Goal: Complete application form

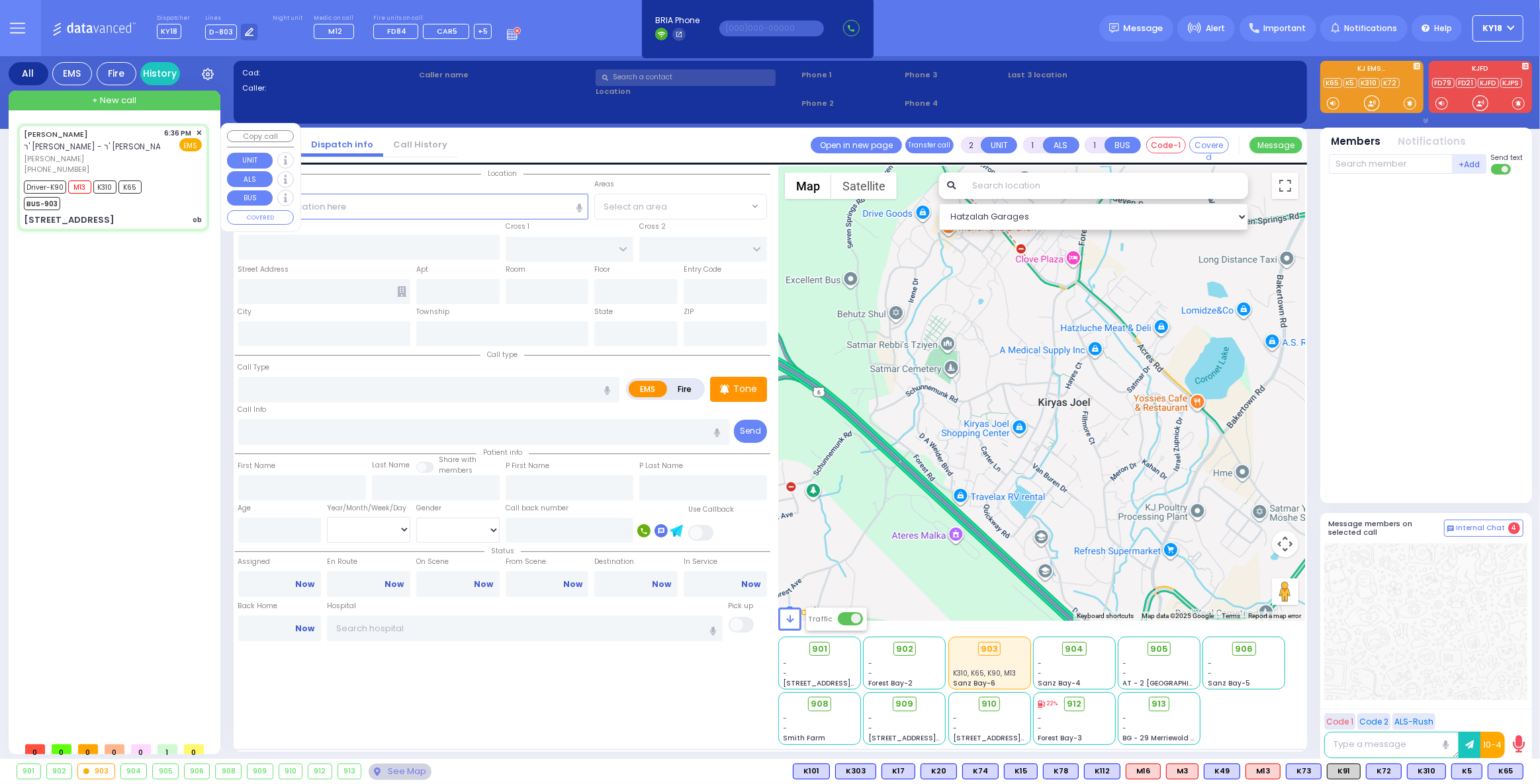
type input "6"
select select
type input "ob"
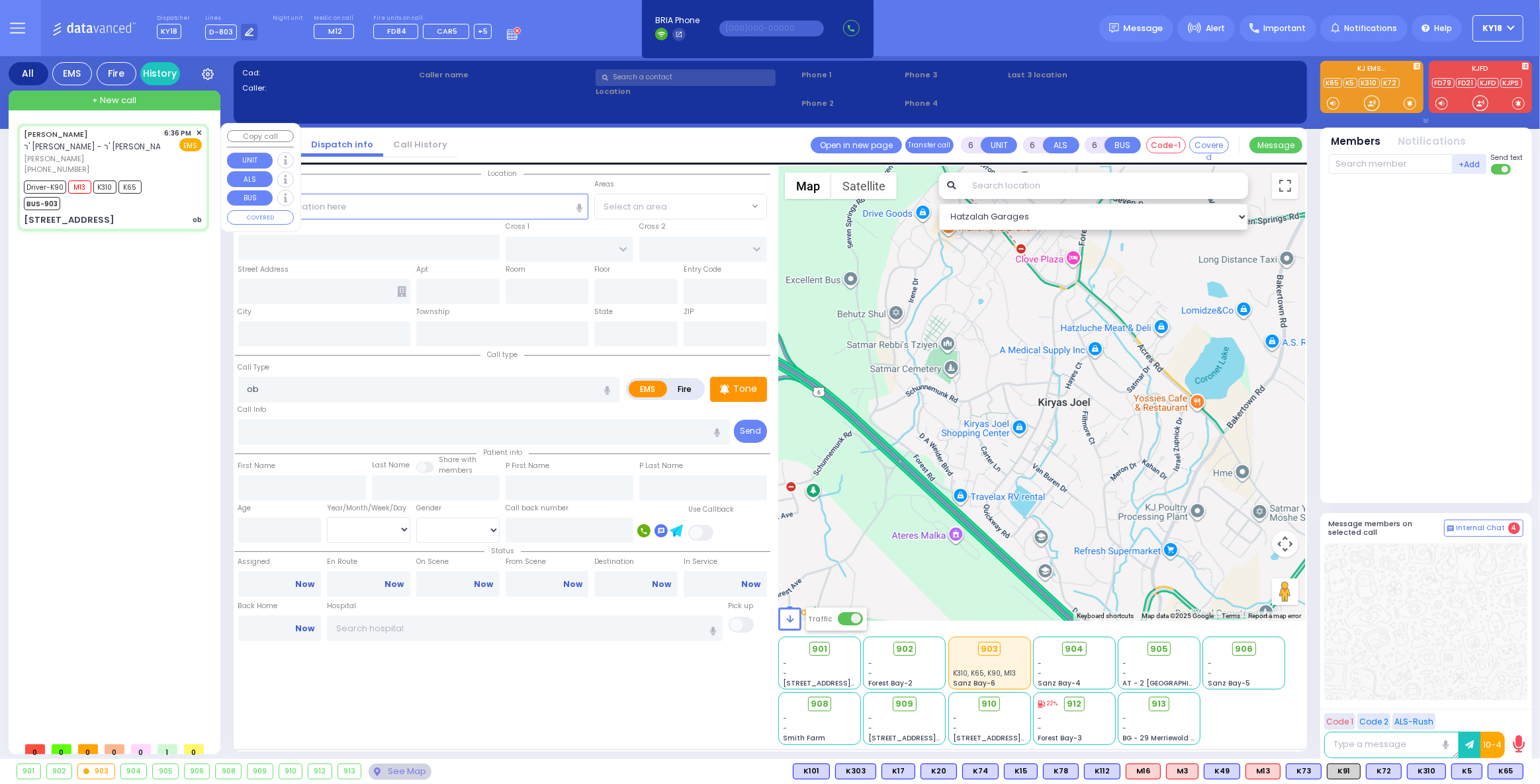
radio input "true"
type input "[PERSON_NAME]"
type input "Unknown"
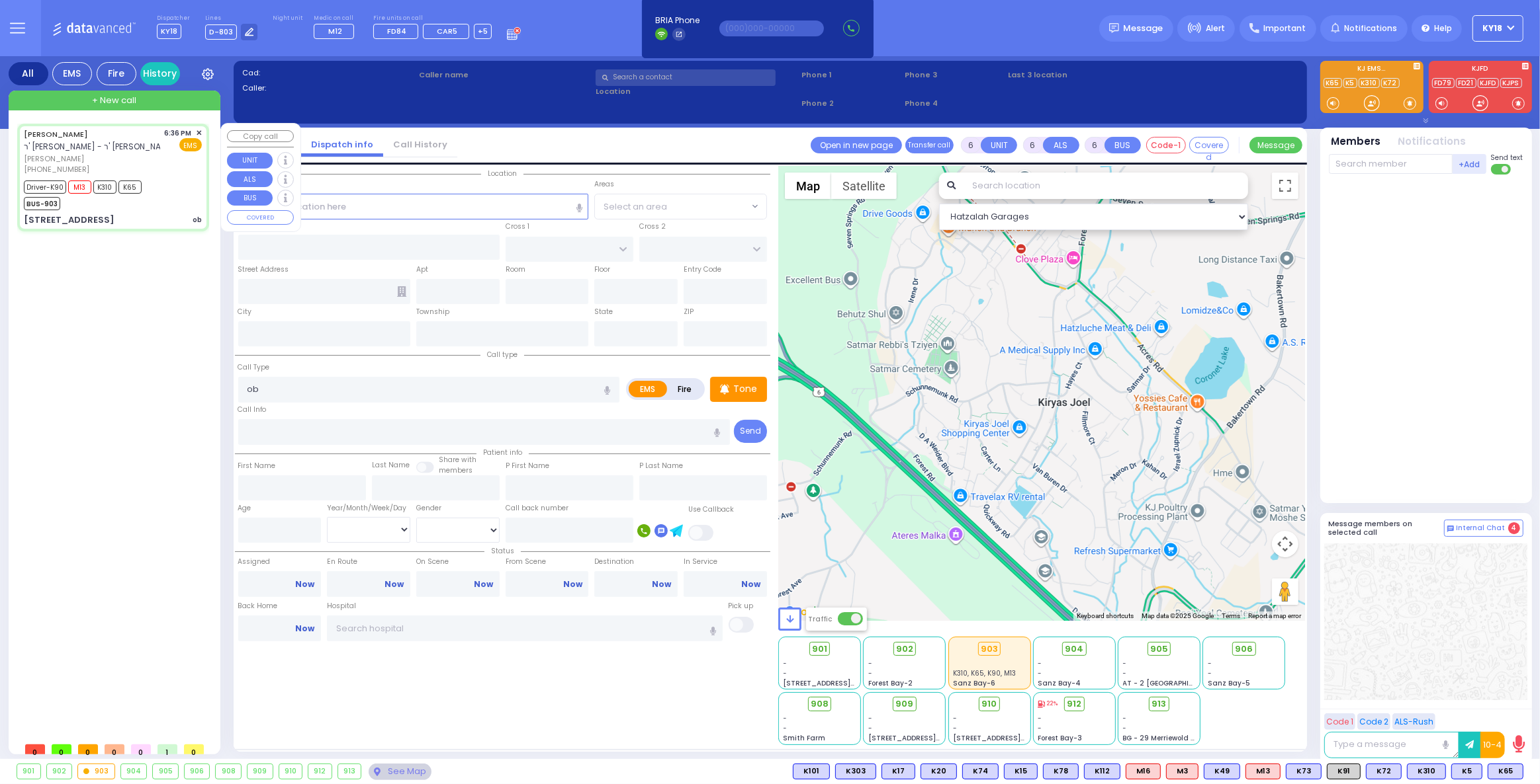
select select "Year"
type input "18:36"
type input "18:39"
type input "18:42"
type input "18:53"
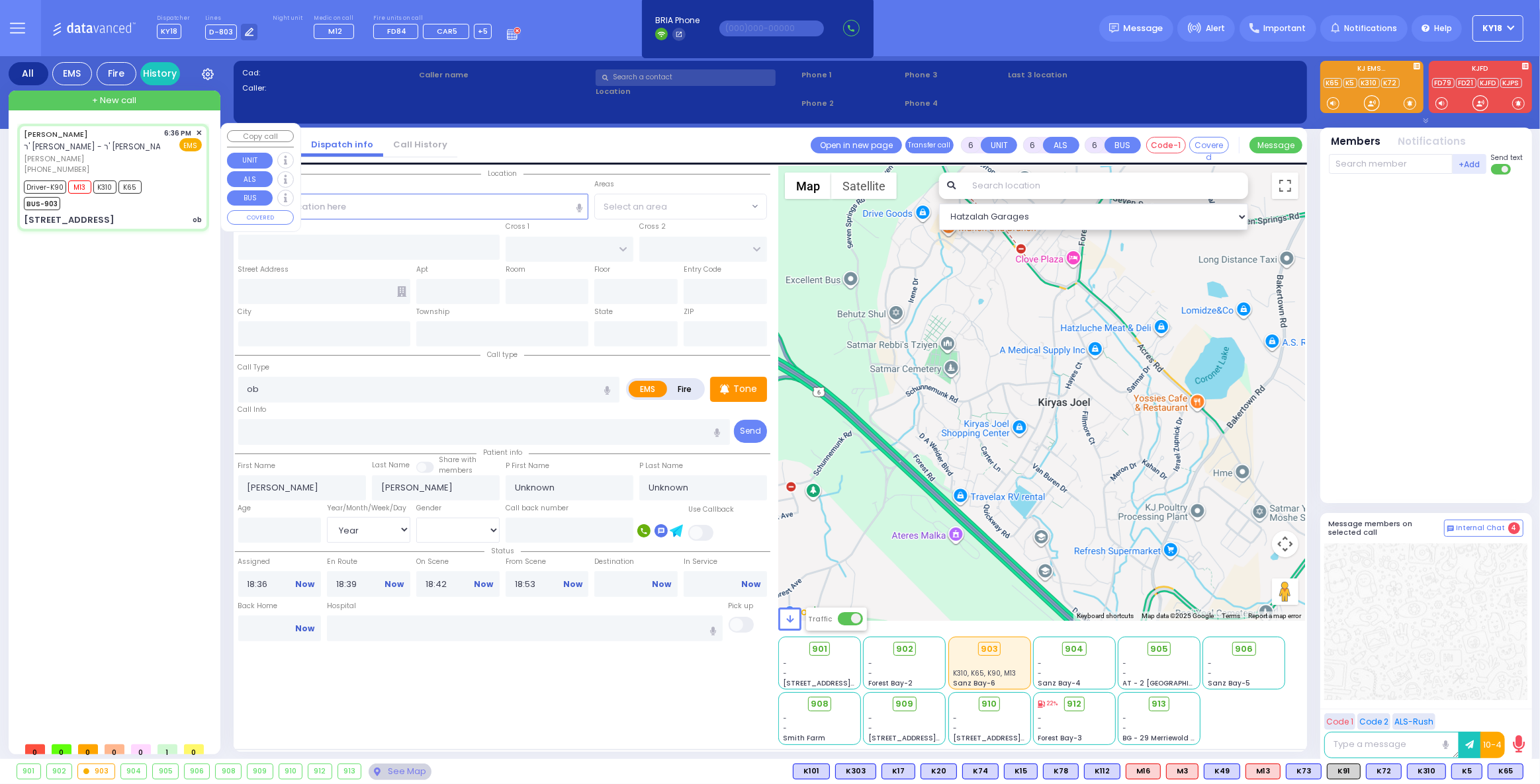
select select "Hatzalah Garages"
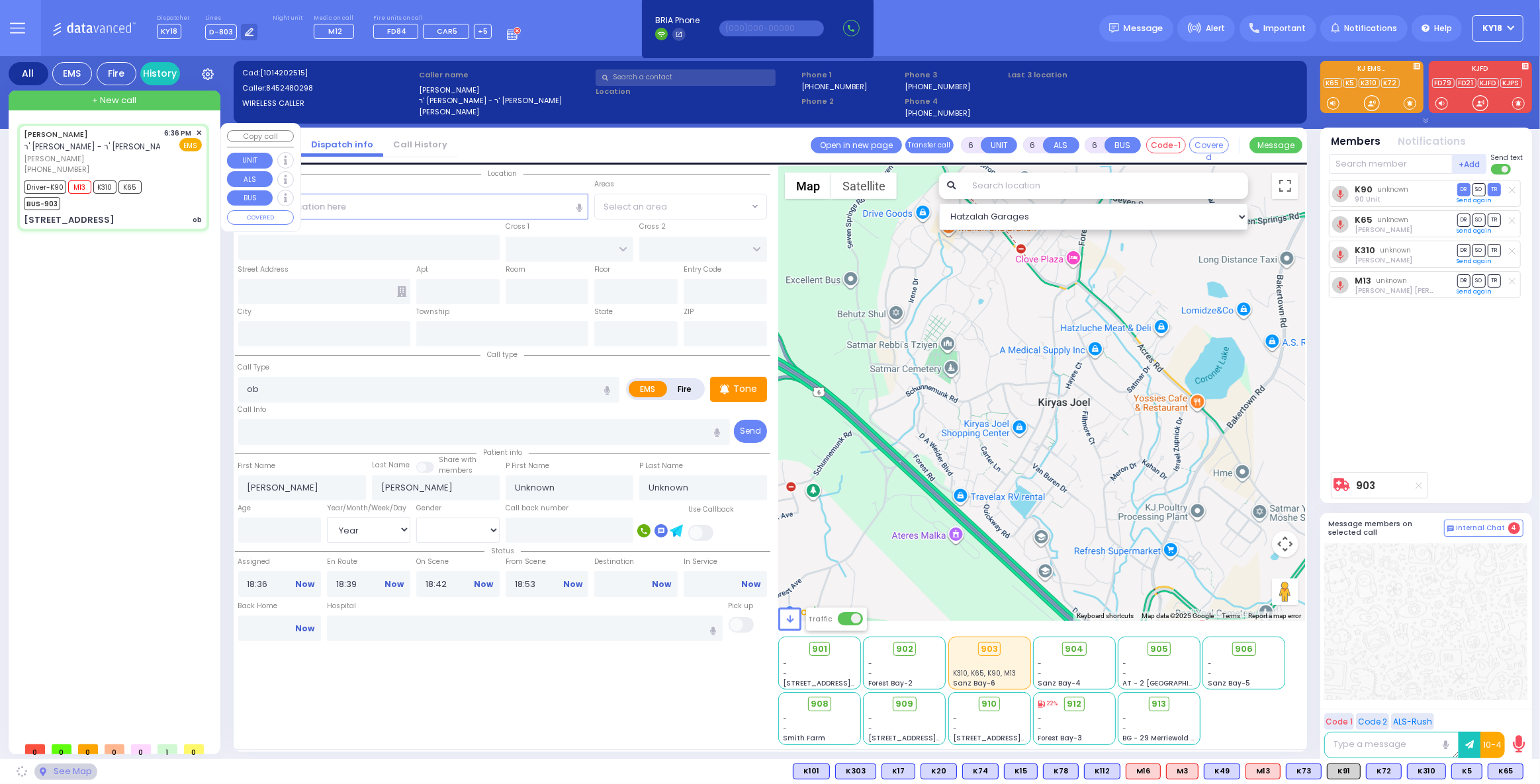
type input "[PERSON_NAME][GEOGRAPHIC_DATA]"
type input "PILNUA RD"
type input "1 MAGLENITZ ST"
type input "202"
type input "Monroe"
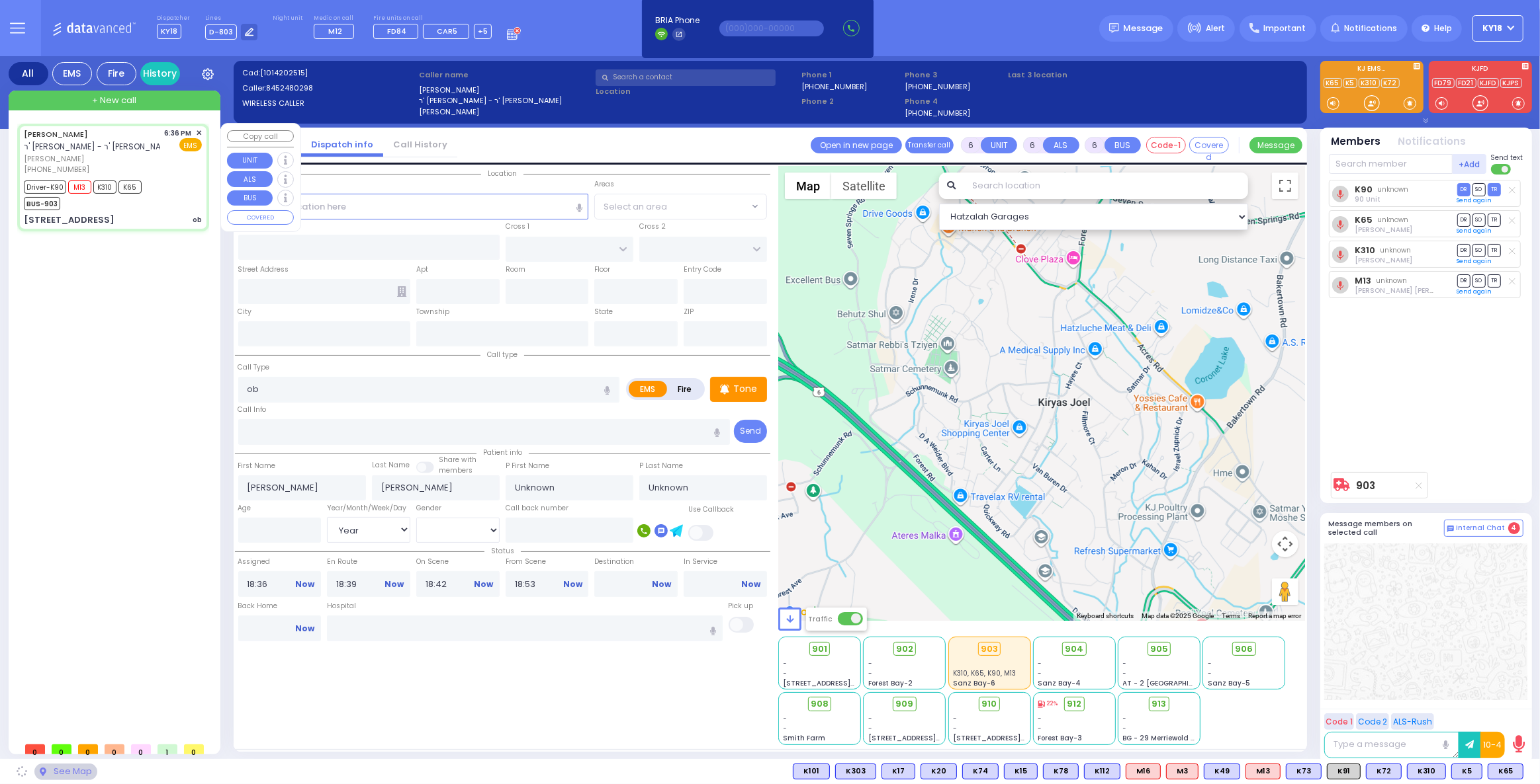
type input "[US_STATE]"
type input "10950"
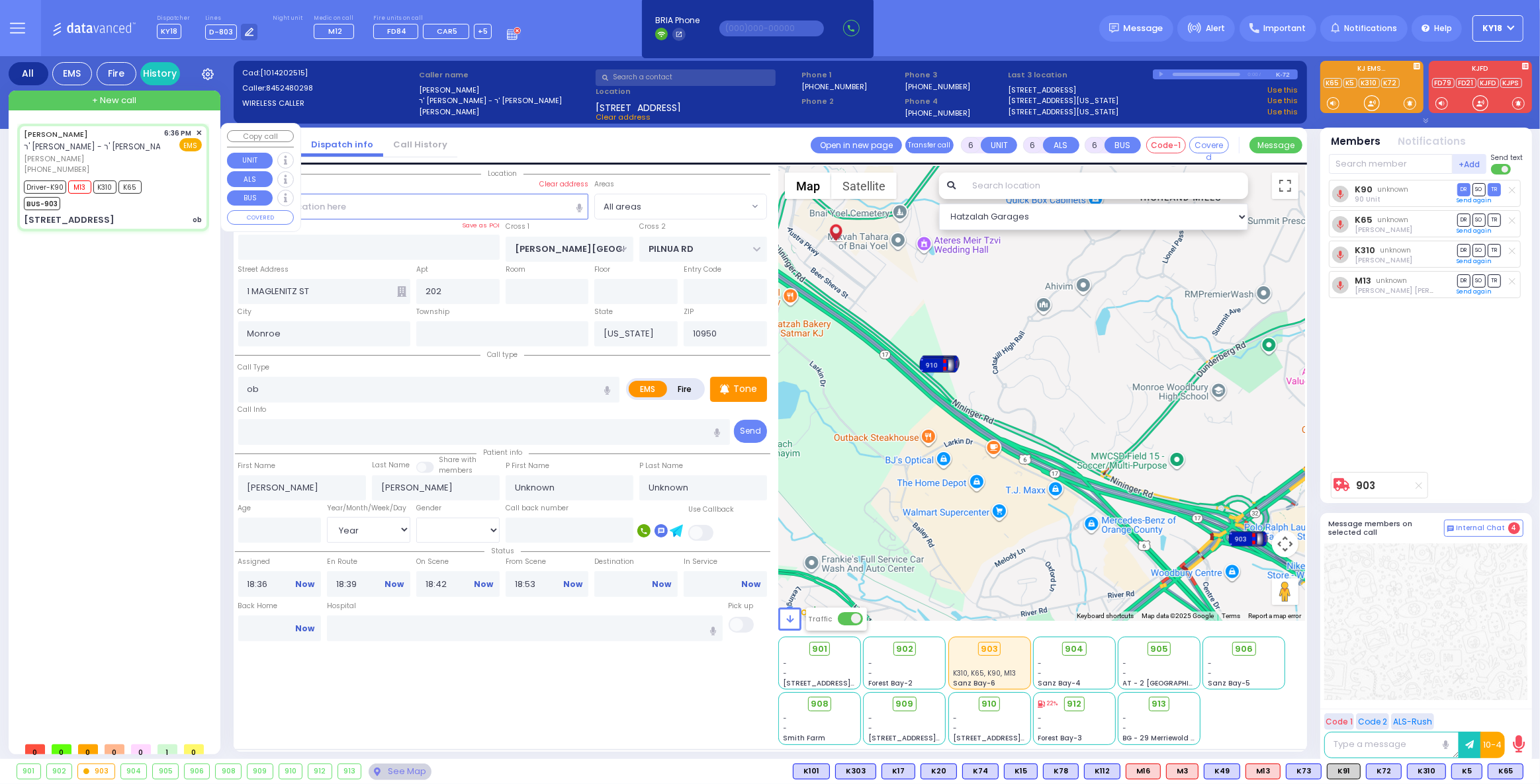
select select
radio input "true"
type input "[PERSON_NAME]"
type input "Levy"
type input "26"
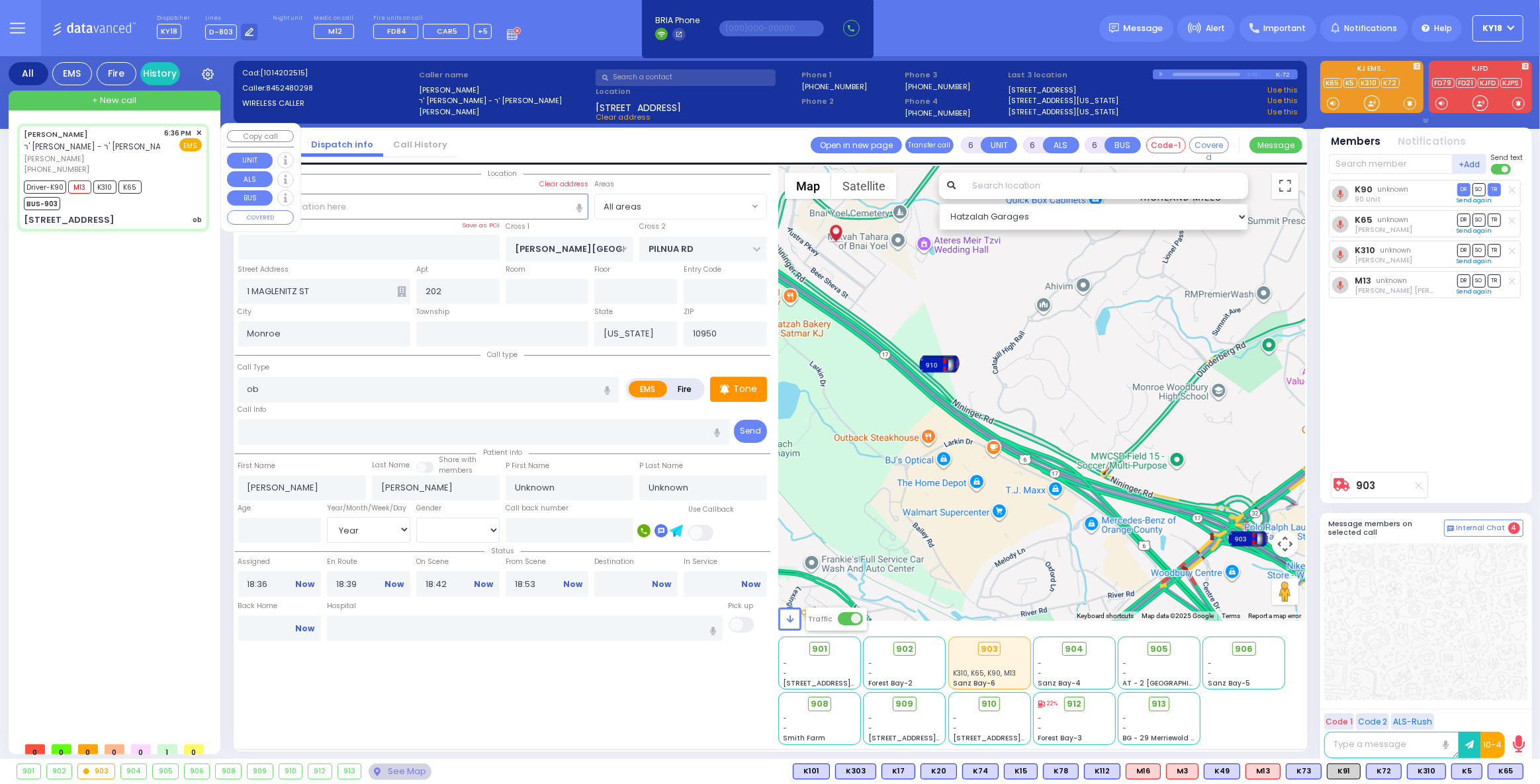
select select "Year"
select select "[DEMOGRAPHIC_DATA]"
select select "Hatzalah Garages"
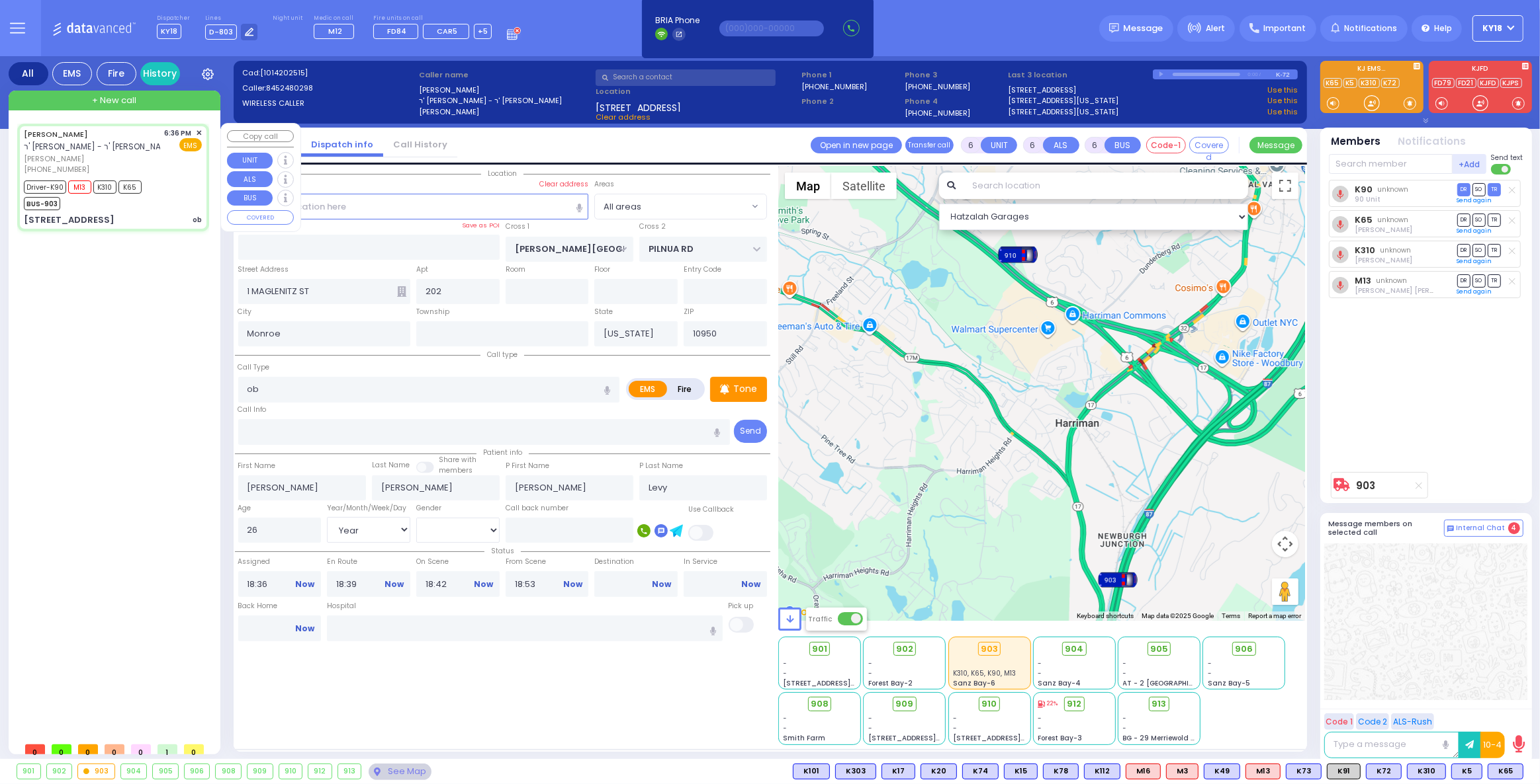
select select
radio input "true"
select select "Year"
select select "[DEMOGRAPHIC_DATA]"
select select "Hatzalah Garages"
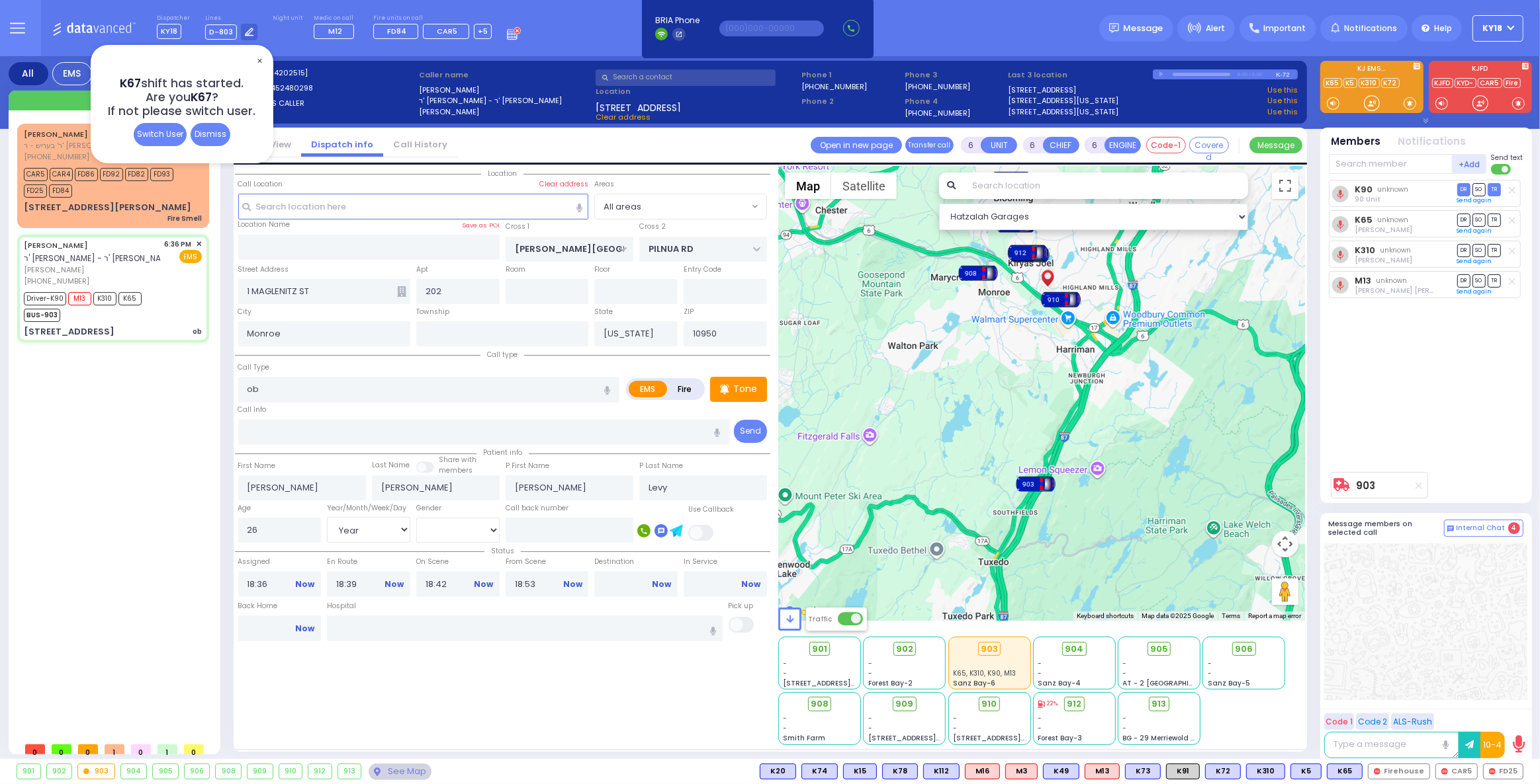
select select
radio input "true"
select select "Year"
select select "[DEMOGRAPHIC_DATA]"
select select "Hatzalah Garages"
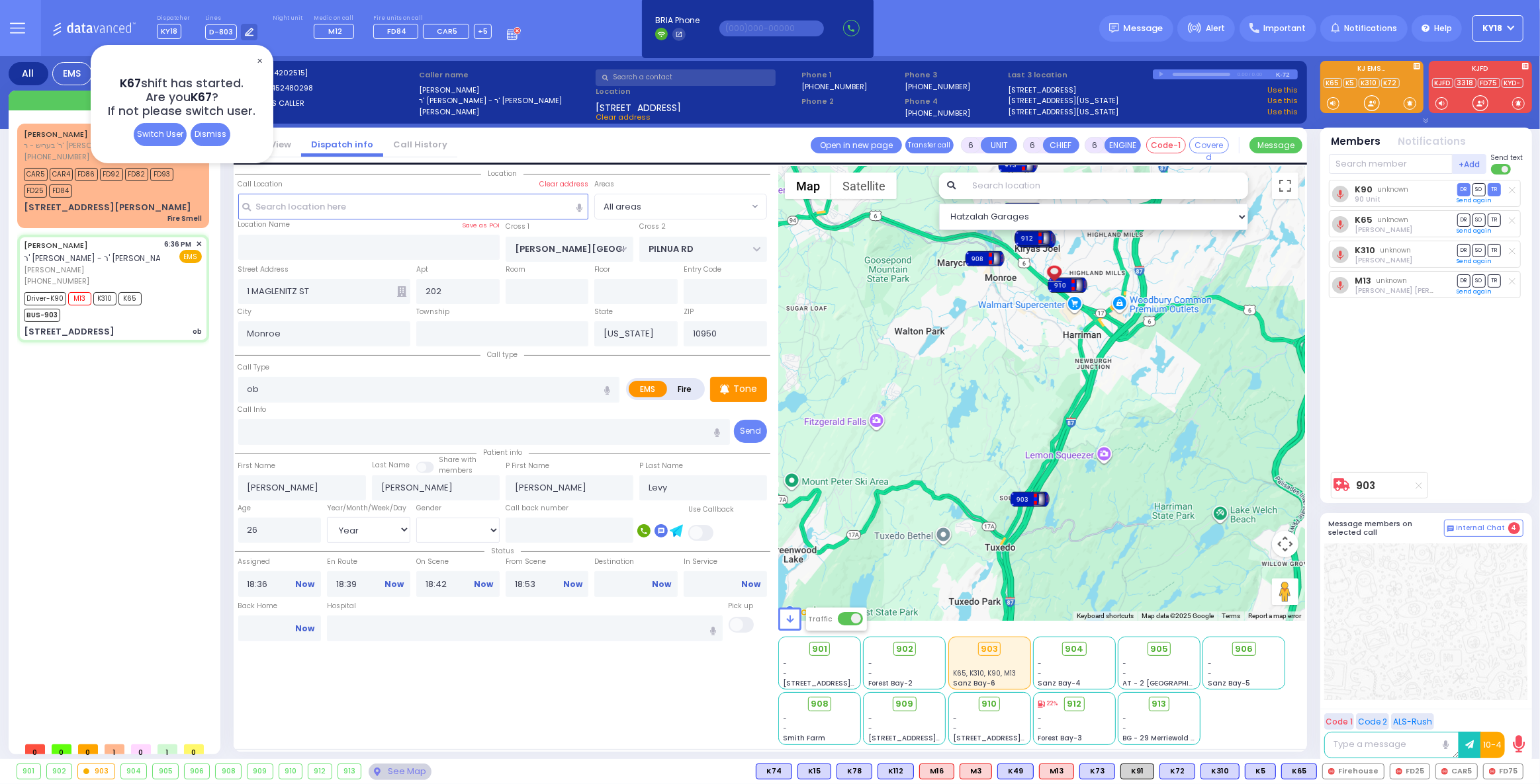
select select
radio input "true"
select select "Year"
select select "[DEMOGRAPHIC_DATA]"
type input "[GEOGRAPHIC_DATA] [STREET_ADDRESS][GEOGRAPHIC_DATA] Suffern"
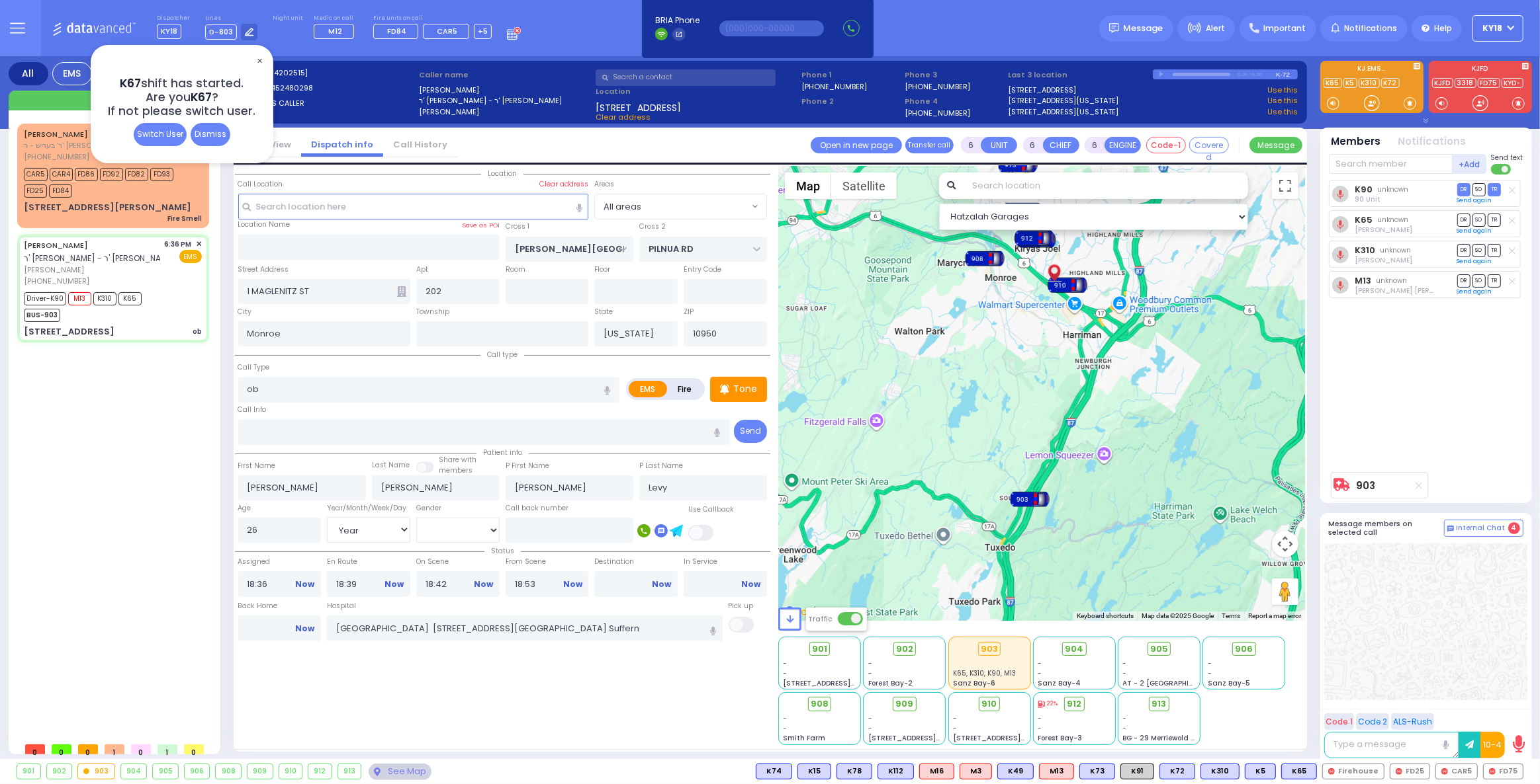
select select "Hatzalah Garages"
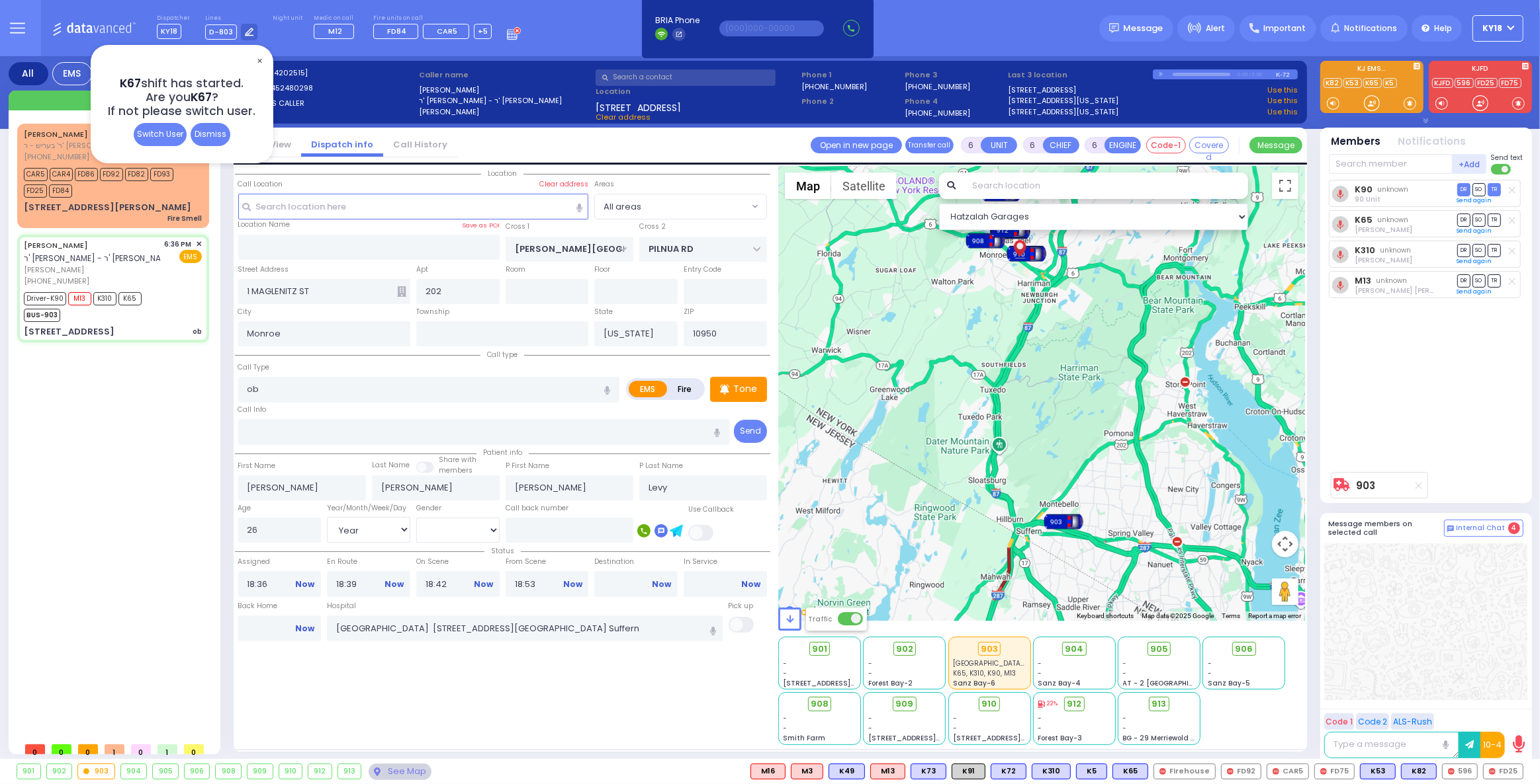
select select
radio input "true"
select select "Year"
select select "[DEMOGRAPHIC_DATA]"
select select "Hatzalah Garages"
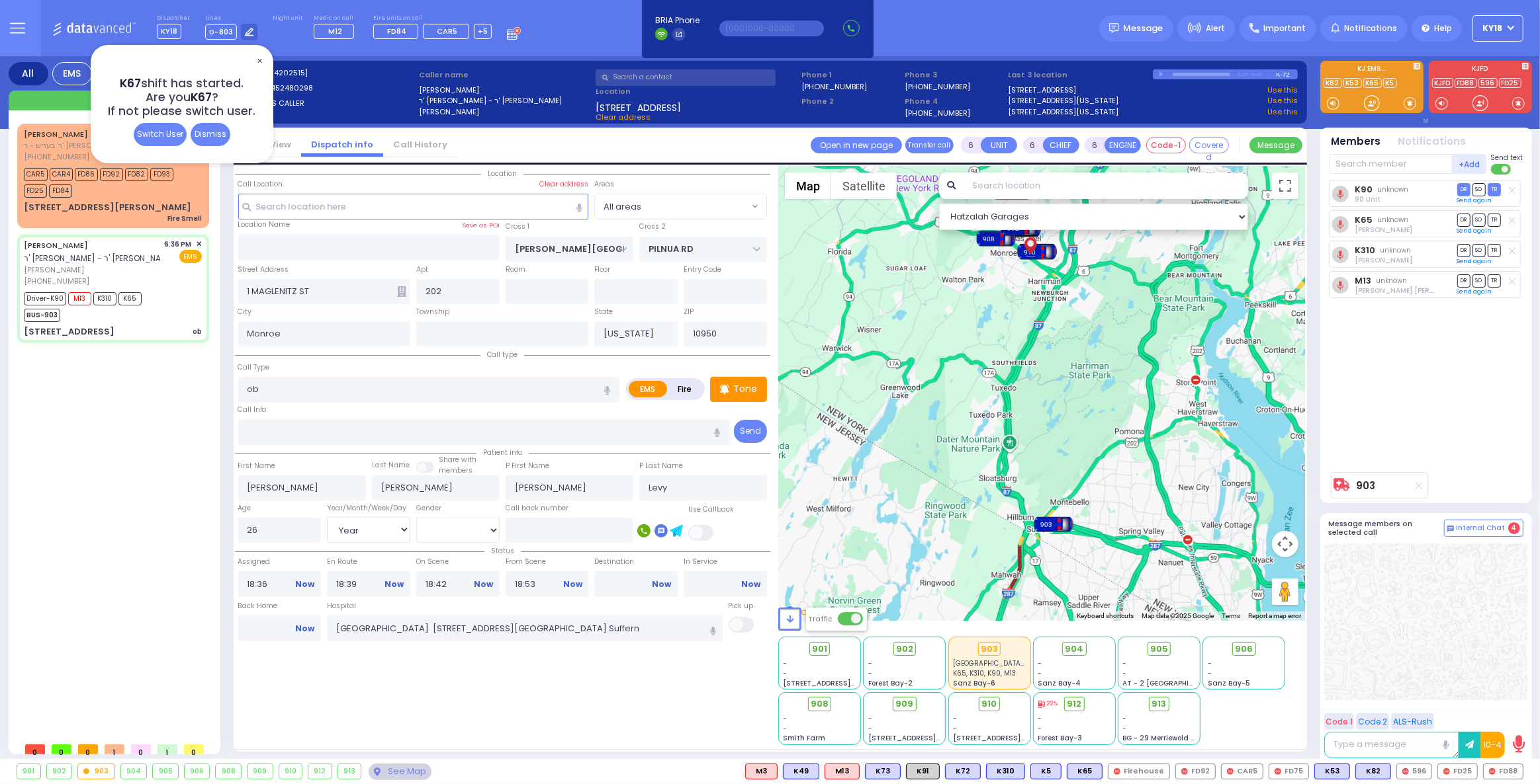
select select
radio input "true"
select select "Year"
select select "[DEMOGRAPHIC_DATA]"
type input "19:11"
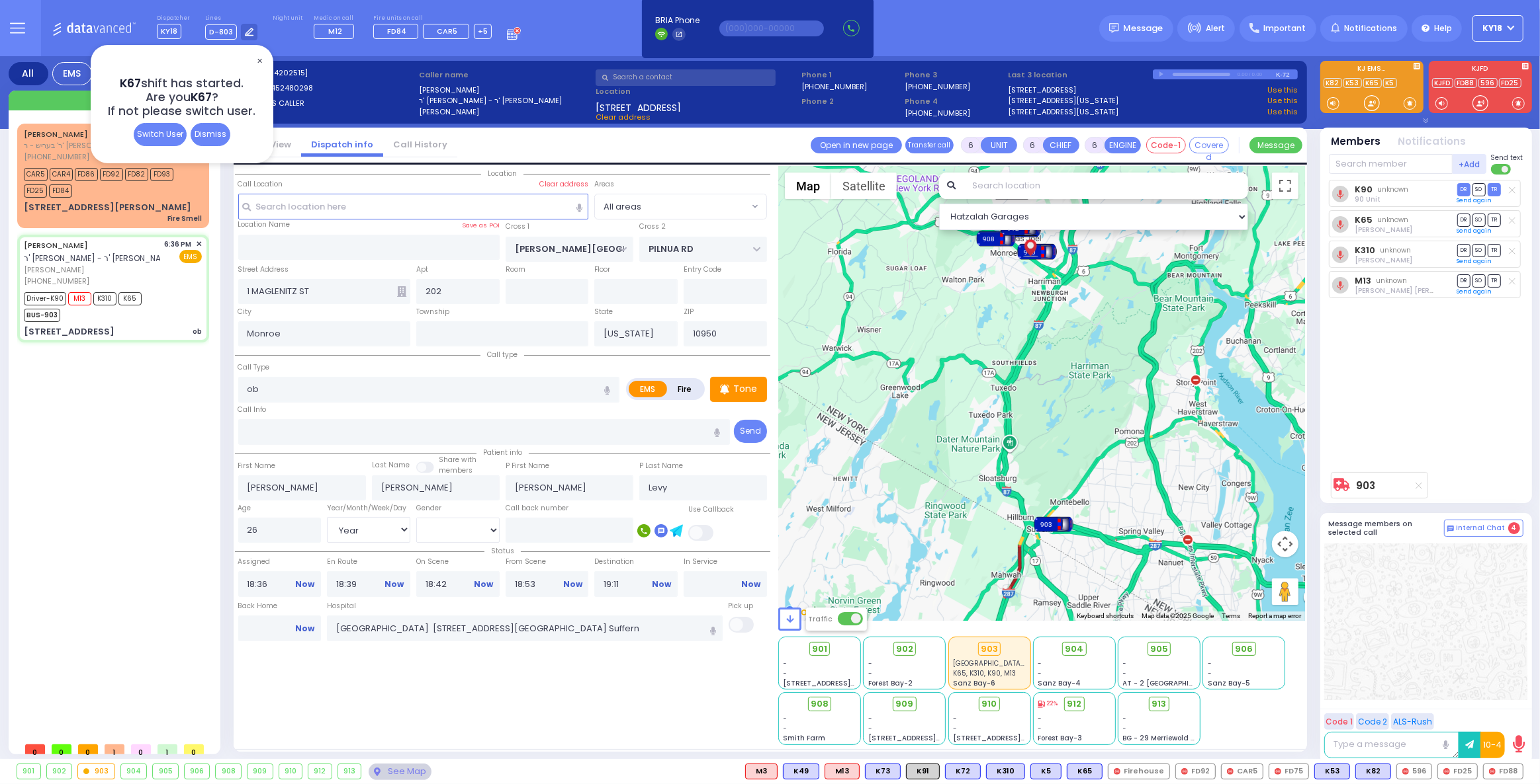
select select "Hatzalah Garages"
select select
radio input "true"
select select "Year"
select select "[DEMOGRAPHIC_DATA]"
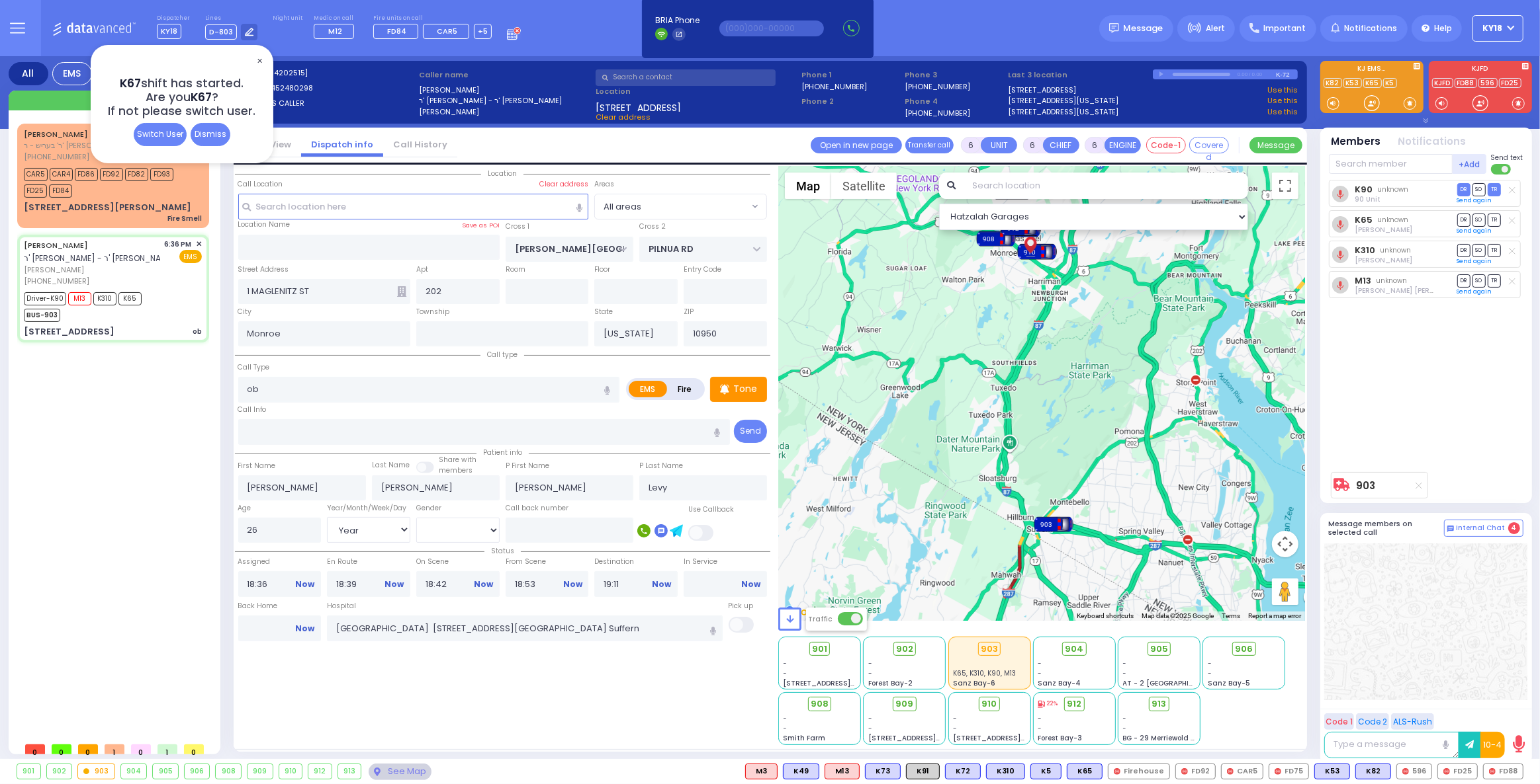
select select "Hatzalah Garages"
select select
radio input "true"
select select "Year"
select select "[DEMOGRAPHIC_DATA]"
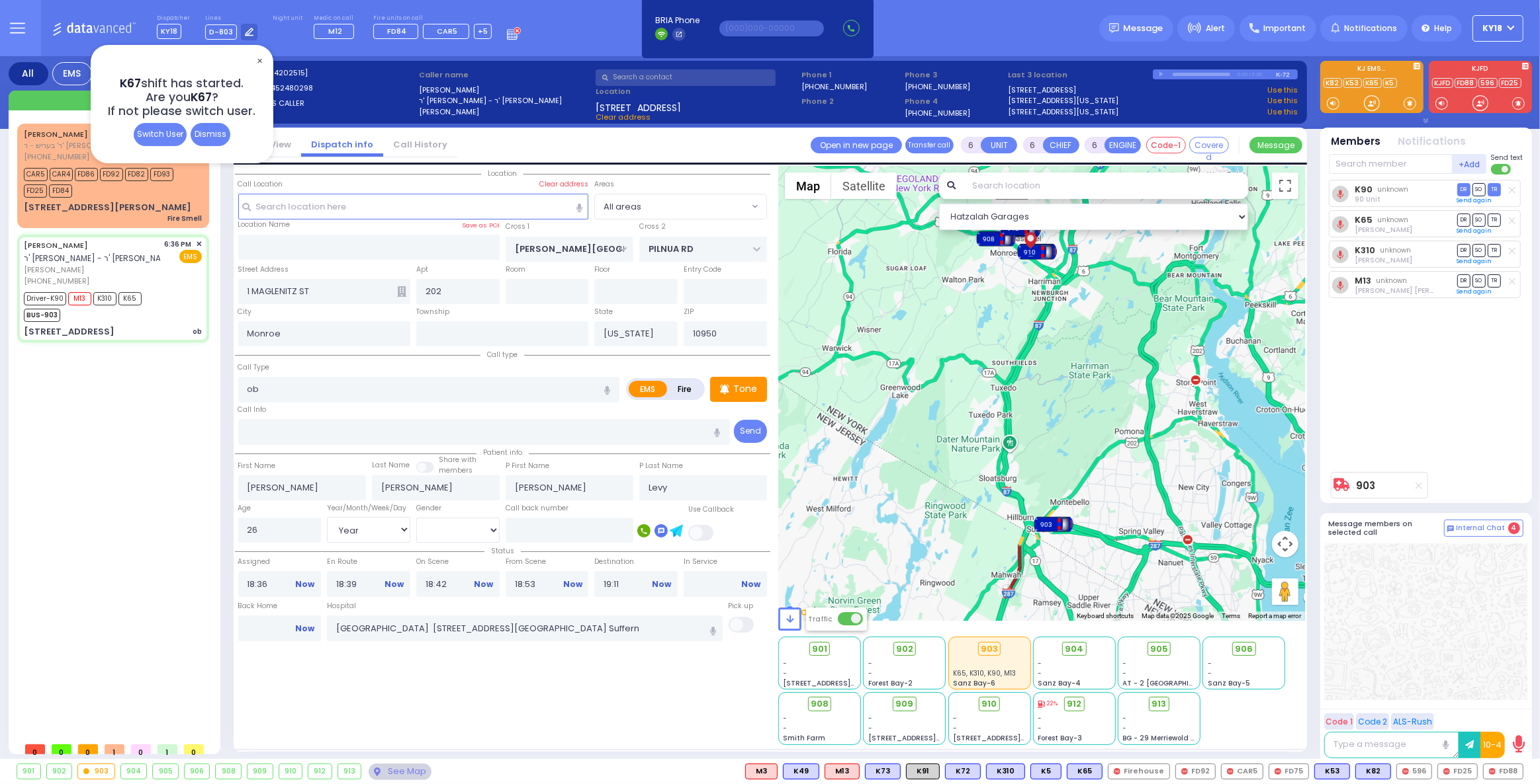
select select "Hatzalah Garages"
